Goal: Find specific page/section: Find specific page/section

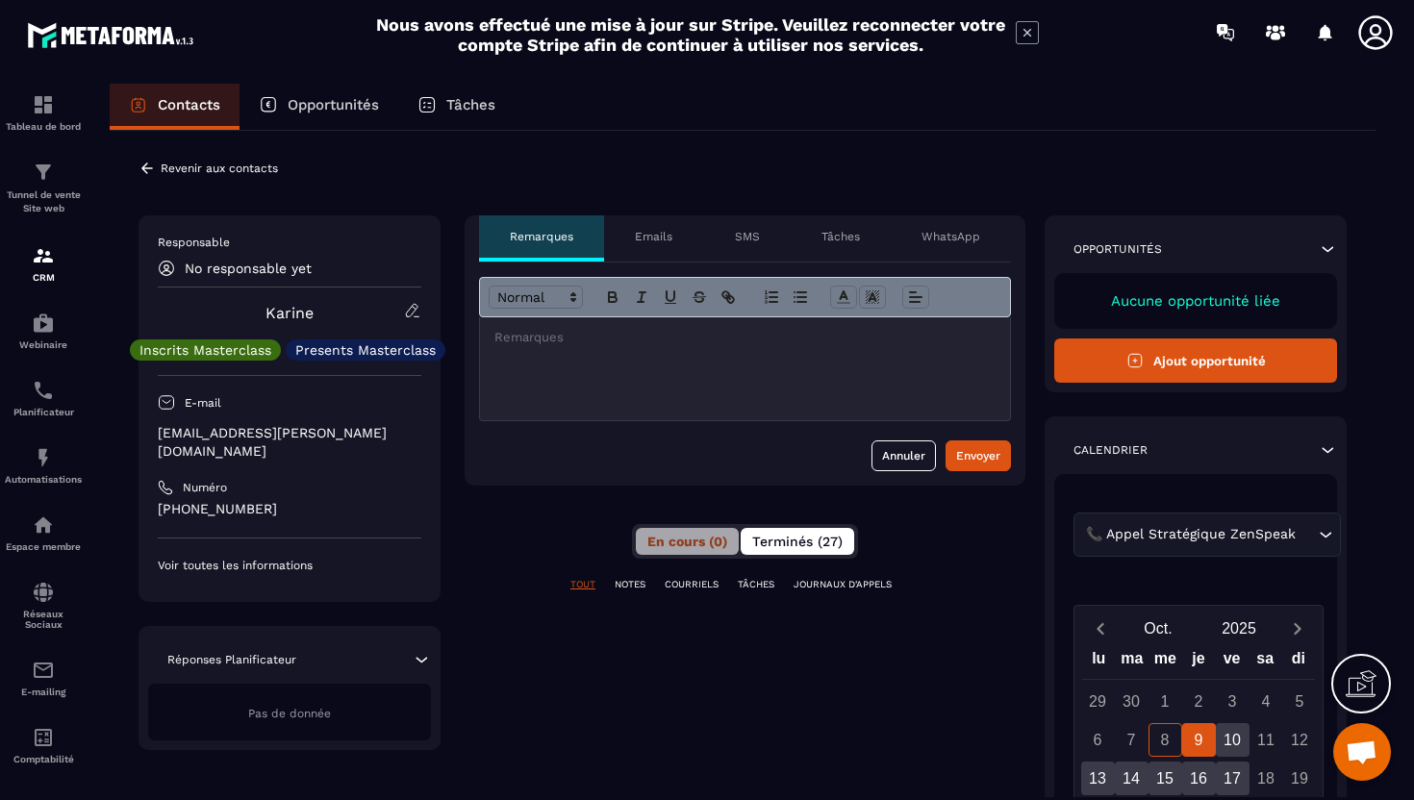
click at [782, 543] on span "Terminés (27)" at bounding box center [797, 541] width 90 height 15
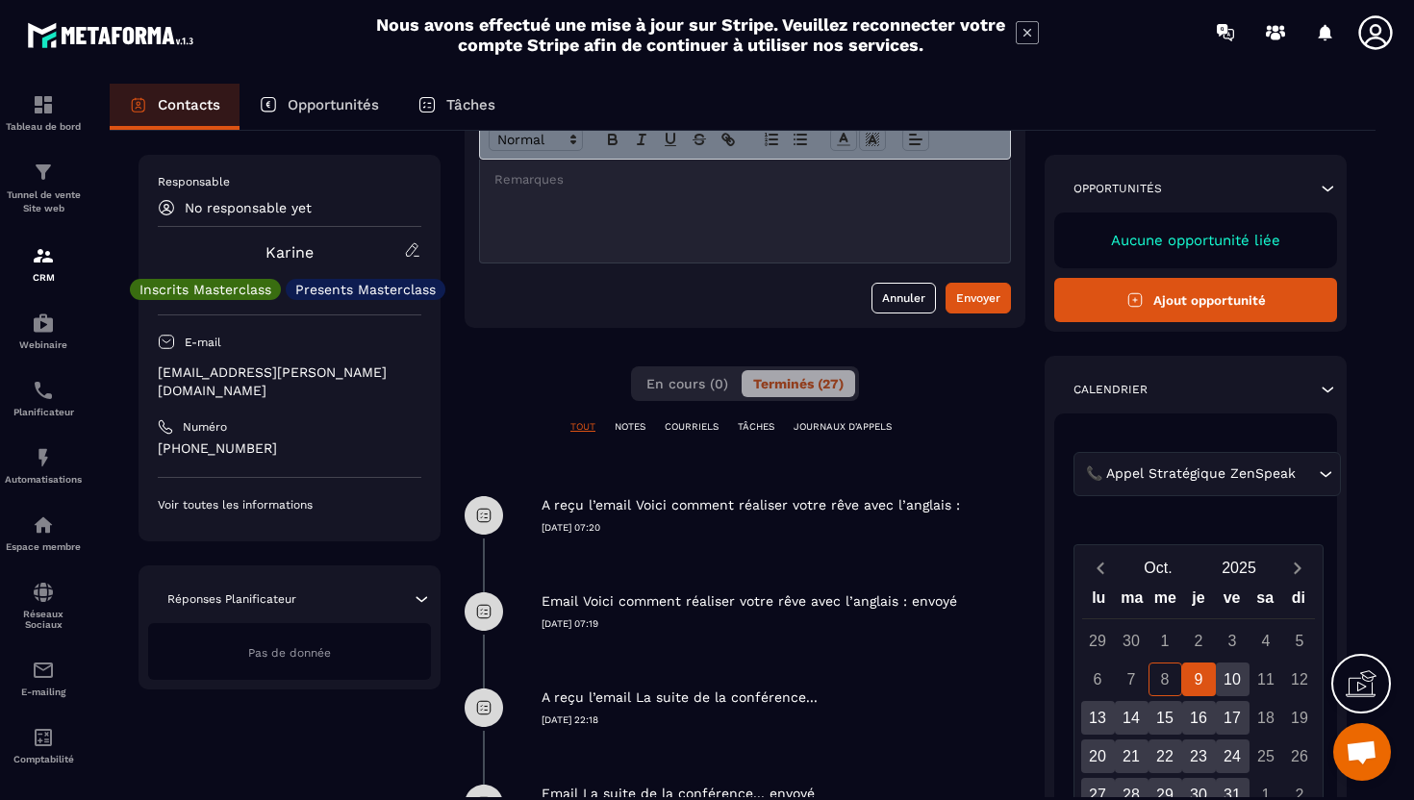
scroll to position [161, 0]
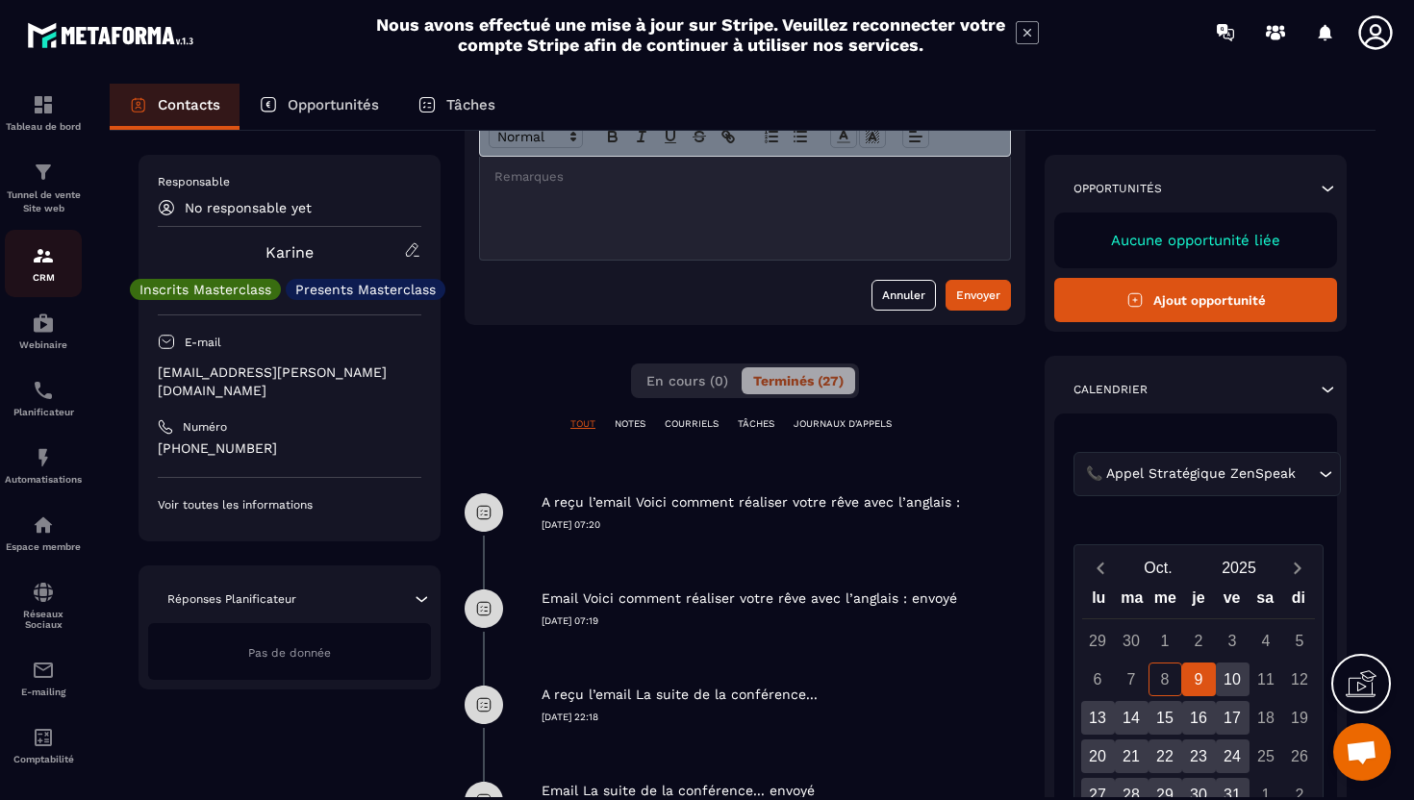
click at [43, 269] on div "CRM" at bounding box center [43, 263] width 77 height 38
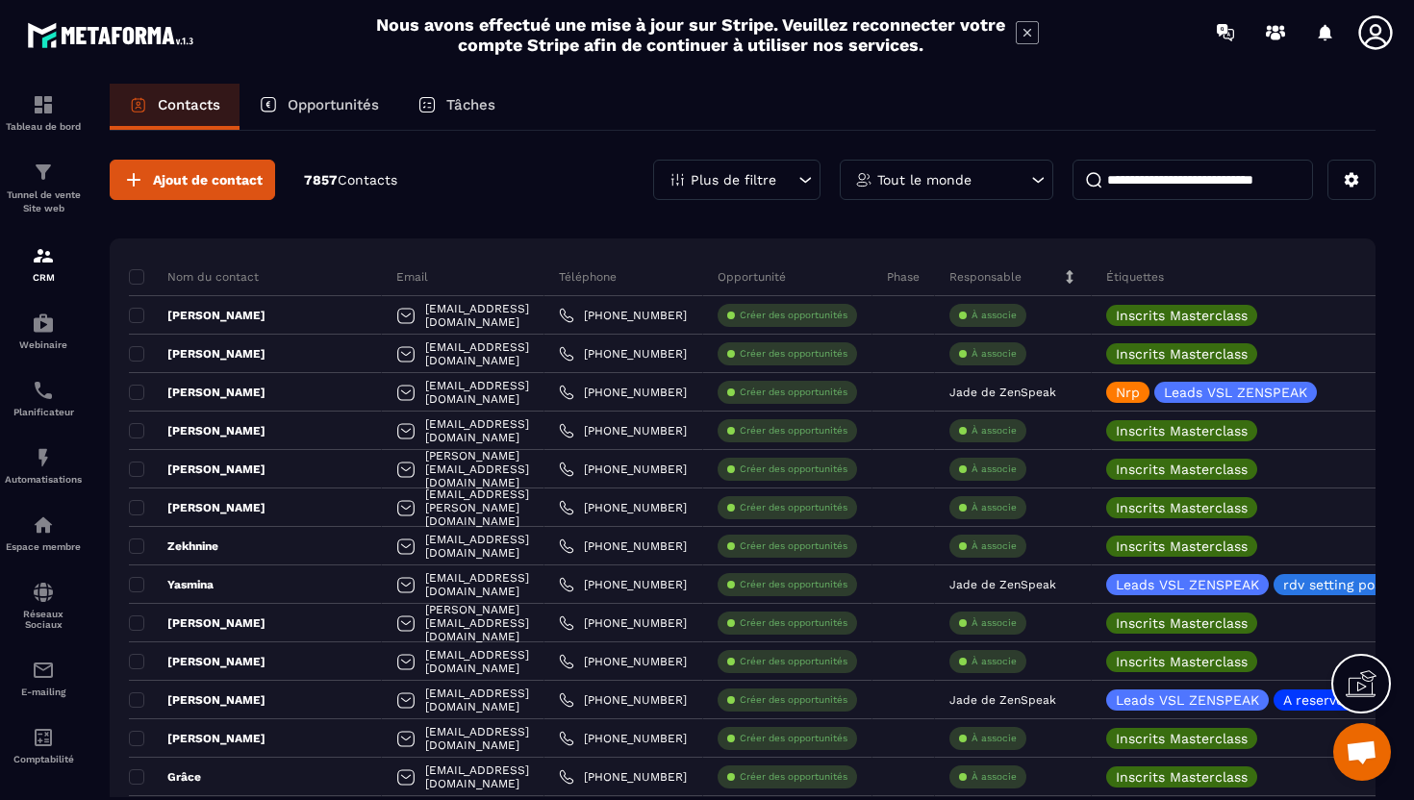
click at [1146, 191] on input at bounding box center [1192, 180] width 240 height 40
click at [781, 172] on div "Plus de filtre" at bounding box center [736, 180] width 167 height 40
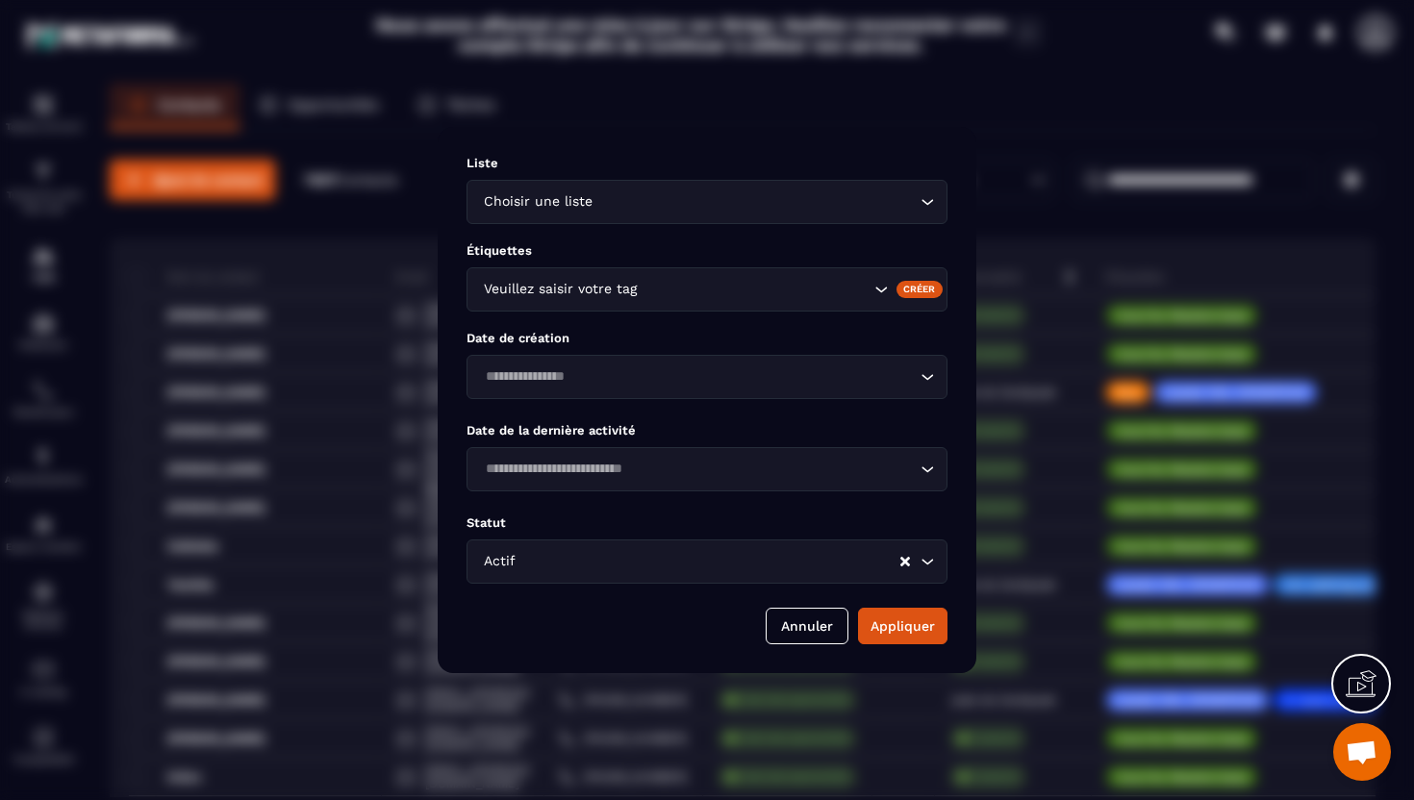
click at [662, 292] on input "Search for option" at bounding box center [755, 289] width 229 height 21
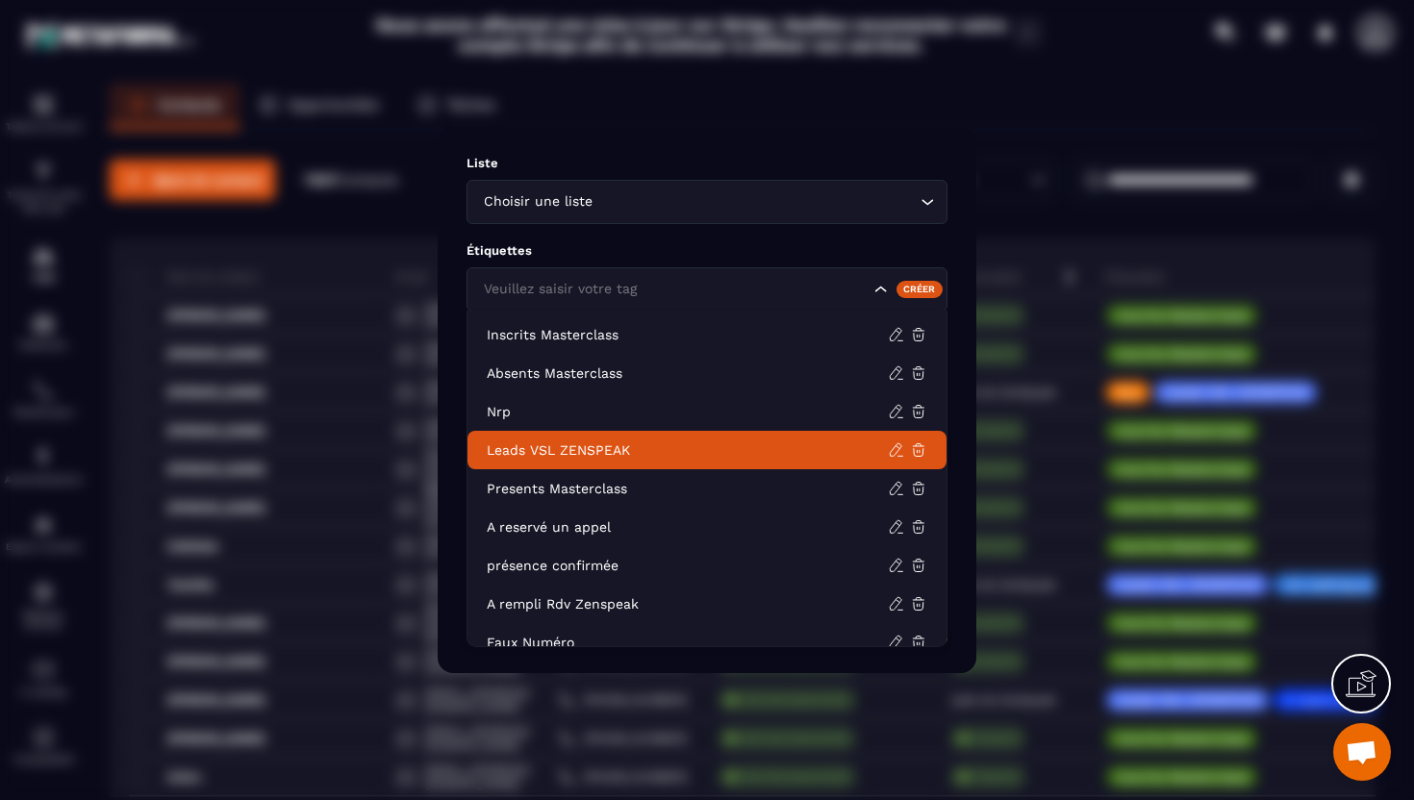
click at [583, 439] on li "Leads VSL ZENSPEAK" at bounding box center [706, 450] width 479 height 38
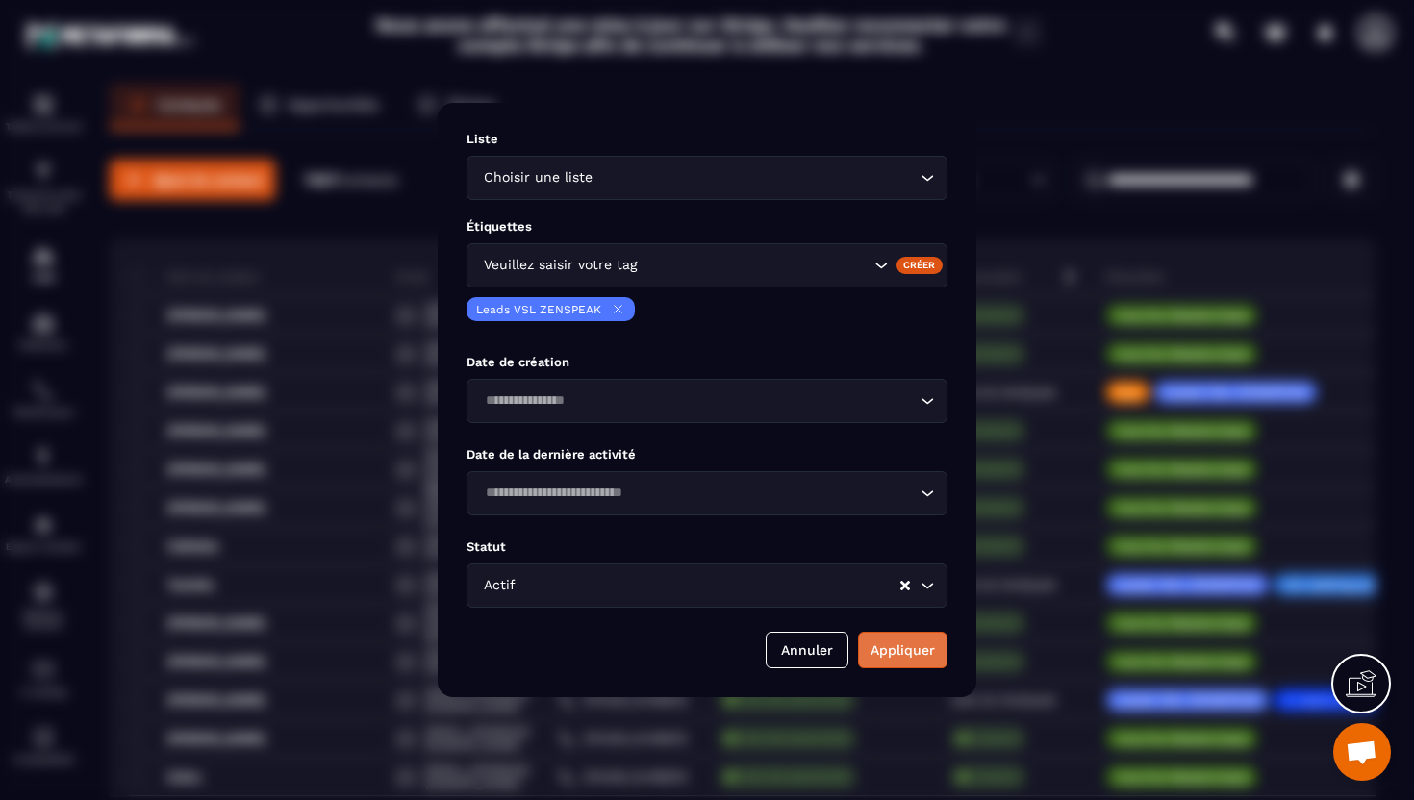
click at [914, 650] on button "Appliquer" at bounding box center [902, 650] width 89 height 37
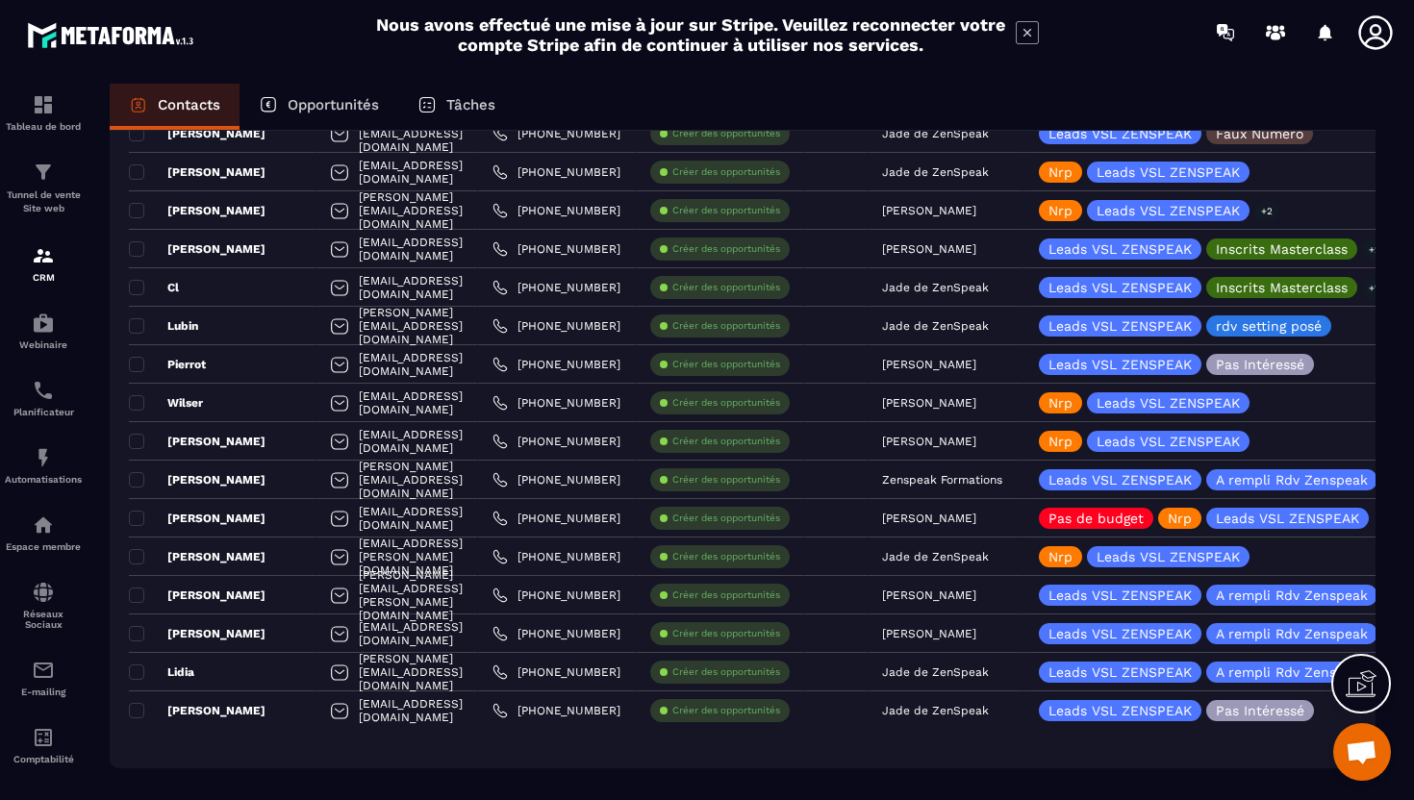
scroll to position [3525, 0]
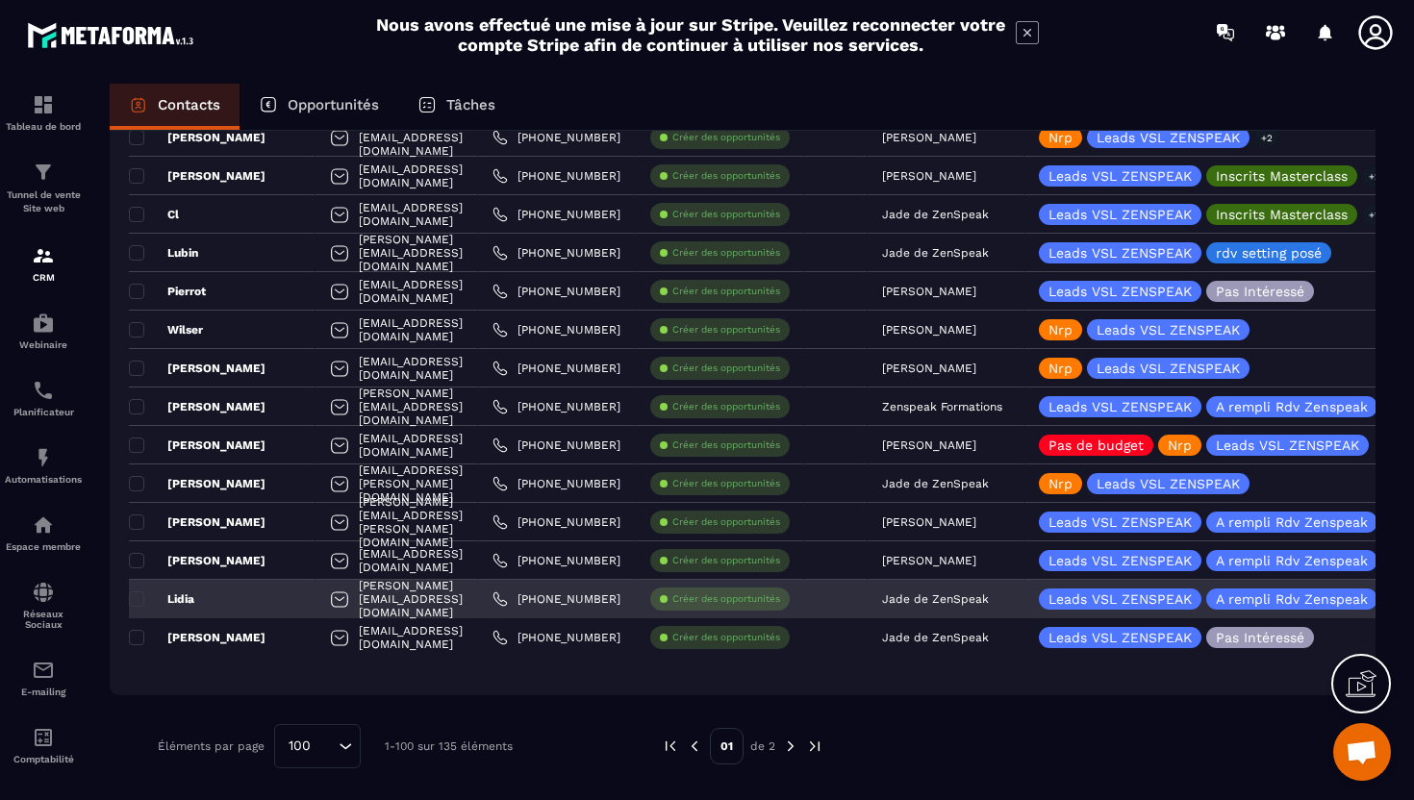
click at [420, 600] on div "[PERSON_NAME][EMAIL_ADDRESS][DOMAIN_NAME]" at bounding box center [396, 599] width 163 height 38
click at [247, 604] on div "Lidia" at bounding box center [222, 599] width 187 height 38
